Goal: Manage account settings

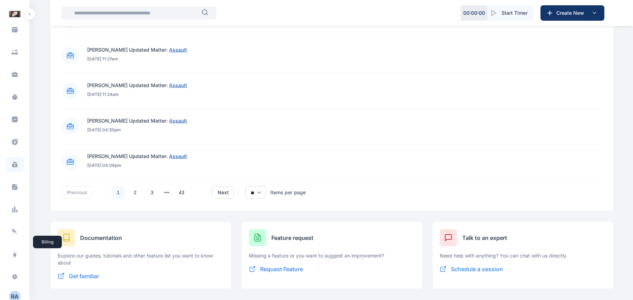
scroll to position [82, 0]
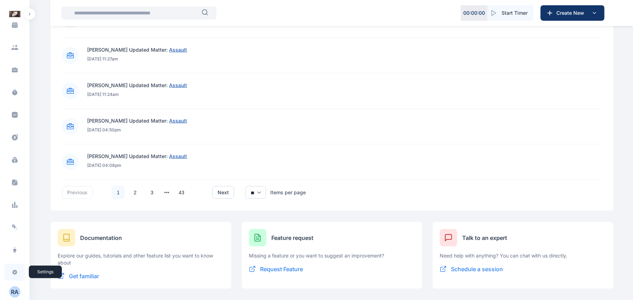
click at [11, 273] on icon at bounding box center [14, 272] width 7 height 7
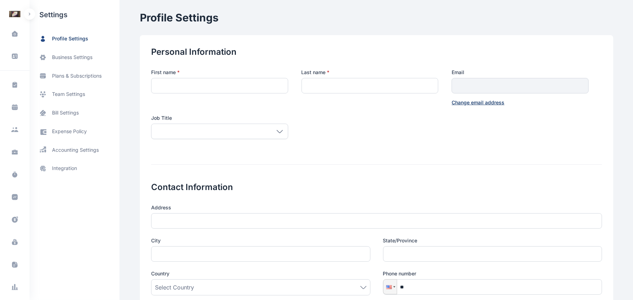
type input "********"
type input "*****"
type input "**********"
click at [75, 171] on span "integration" at bounding box center [64, 168] width 25 height 7
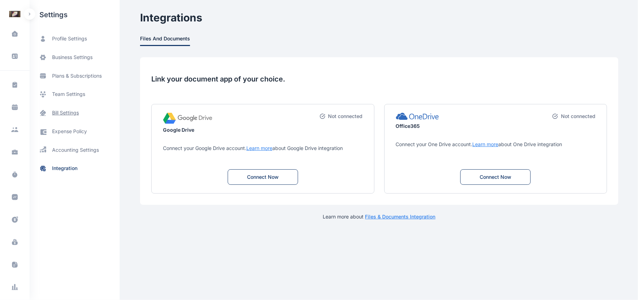
click at [65, 117] on span "bill settings" at bounding box center [75, 113] width 90 height 19
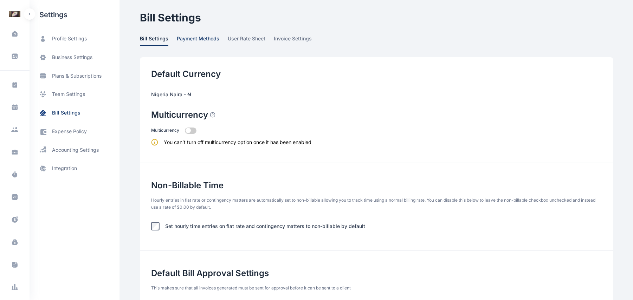
click at [193, 44] on span "payment methods" at bounding box center [198, 40] width 43 height 11
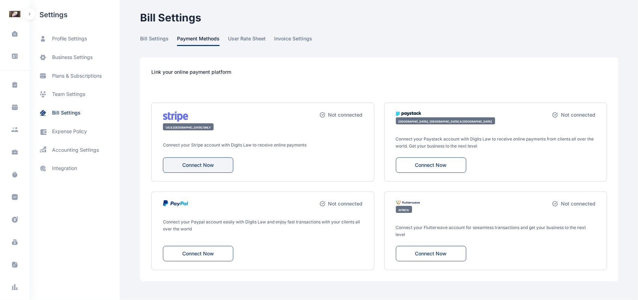
click at [220, 159] on button "Connect Now" at bounding box center [198, 165] width 70 height 15
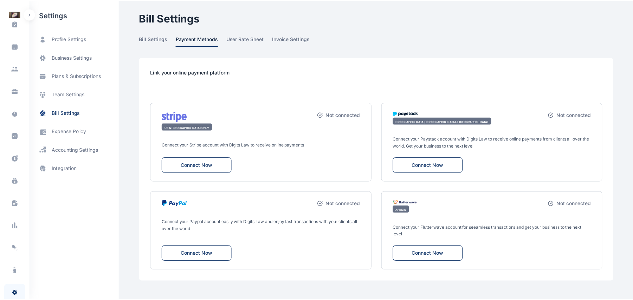
scroll to position [82, 0]
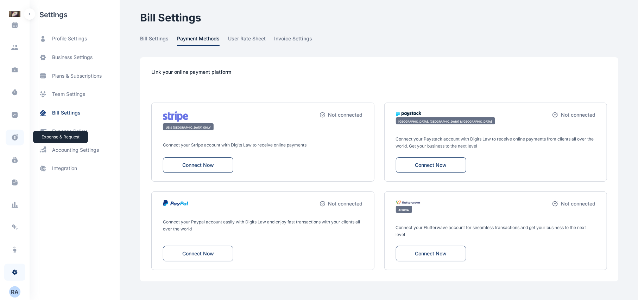
click at [12, 137] on icon at bounding box center [15, 138] width 6 height 6
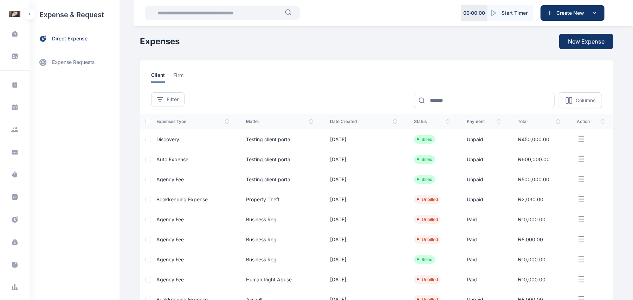
click at [28, 11] on button "button" at bounding box center [29, 13] width 11 height 11
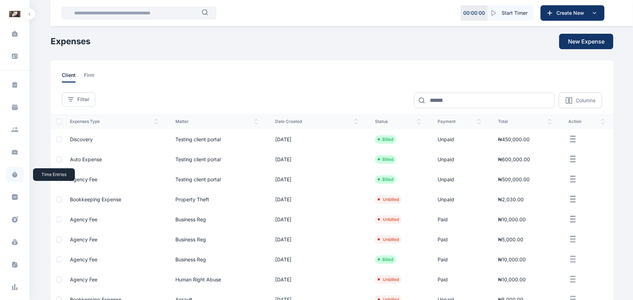
click at [12, 178] on icon at bounding box center [14, 174] width 7 height 7
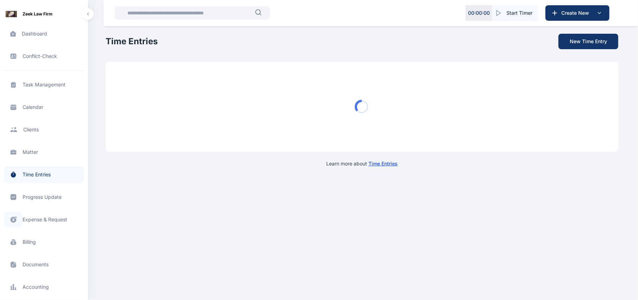
click at [17, 222] on span at bounding box center [13, 220] width 18 height 16
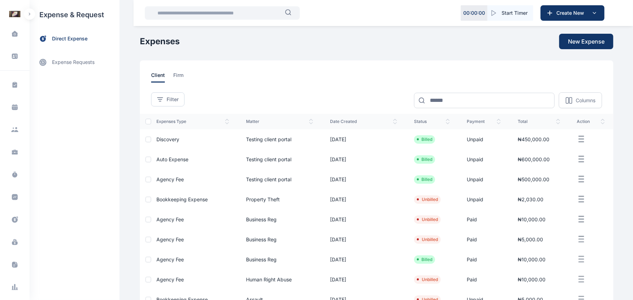
click at [612, 131] on td at bounding box center [591, 139] width 45 height 20
click at [14, 242] on icon at bounding box center [15, 244] width 6 height 4
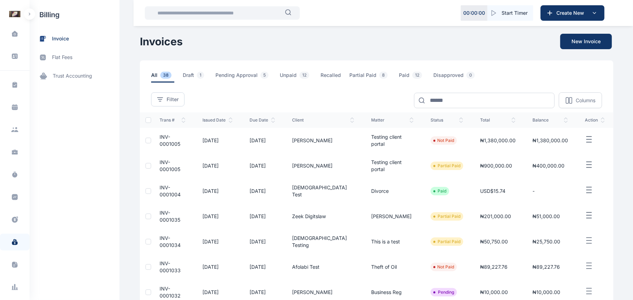
click at [591, 142] on icon "button" at bounding box center [589, 139] width 8 height 9
